Goal: Find specific page/section: Find specific page/section

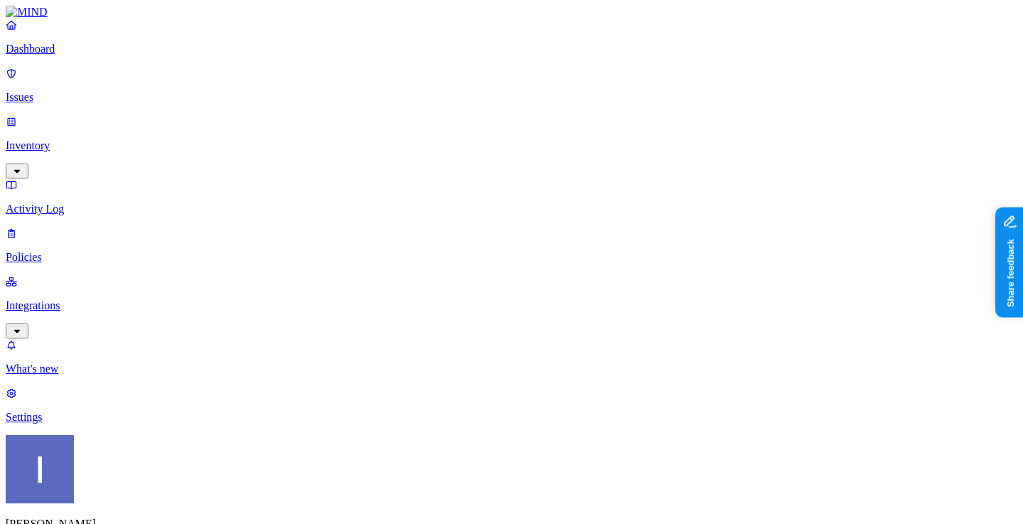
click at [56, 55] on p "Dashboard" at bounding box center [512, 49] width 1012 height 13
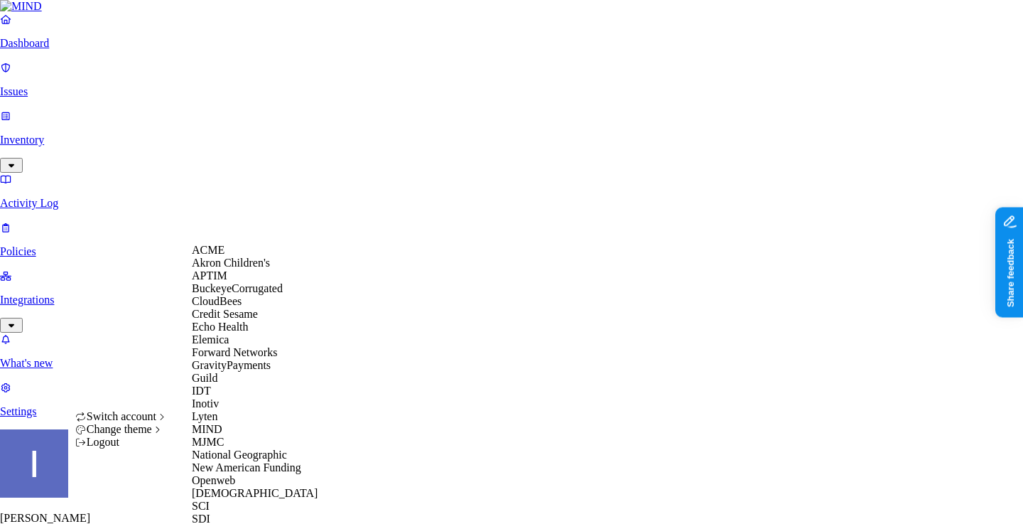
scroll to position [365, 0]
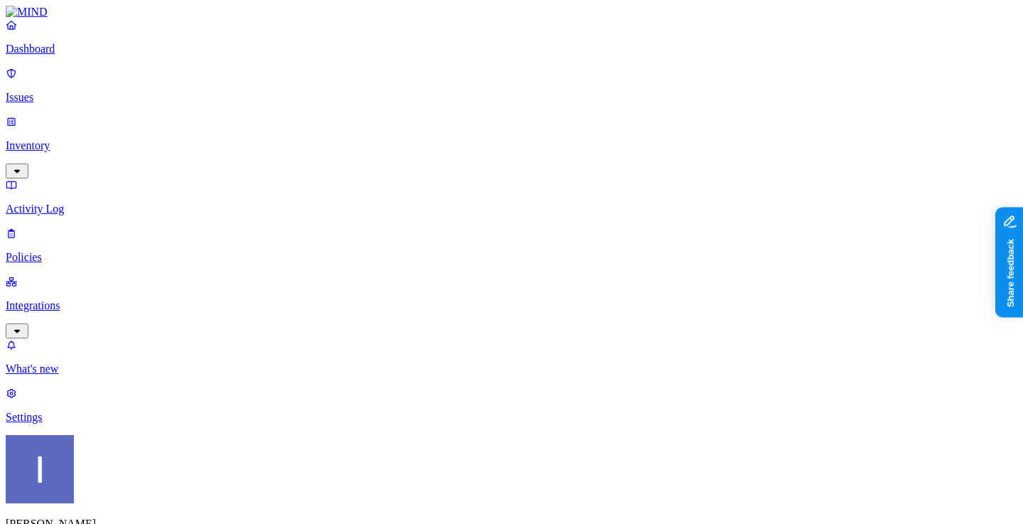
click at [102, 251] on p "Policies" at bounding box center [512, 257] width 1012 height 13
type input "notion"
type input "test"
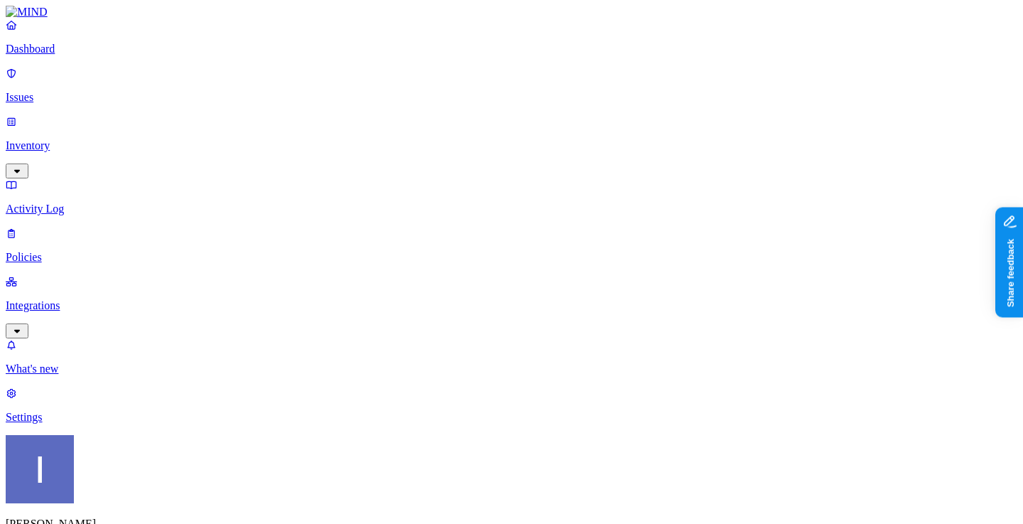
scroll to position [341, 0]
